Goal: Navigation & Orientation: Find specific page/section

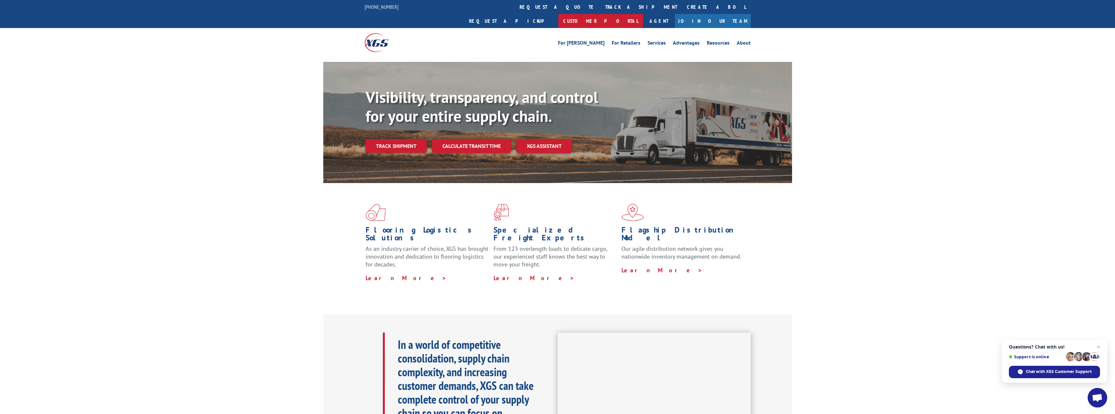
click at [643, 14] on link "Customer Portal" at bounding box center [600, 21] width 85 height 14
click at [603, 40] on link "For [PERSON_NAME]" at bounding box center [581, 43] width 47 height 7
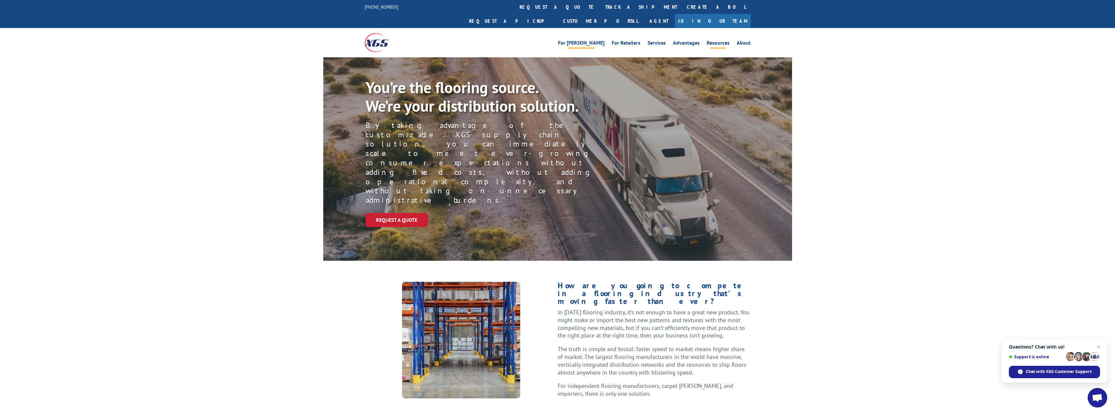
click at [725, 40] on link "Resources" at bounding box center [718, 43] width 23 height 7
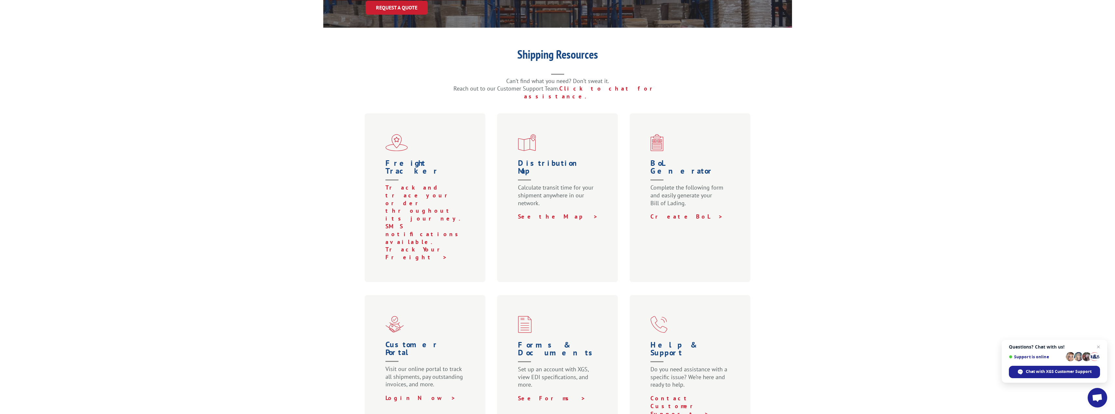
scroll to position [302, 0]
